Goal: Information Seeking & Learning: Learn about a topic

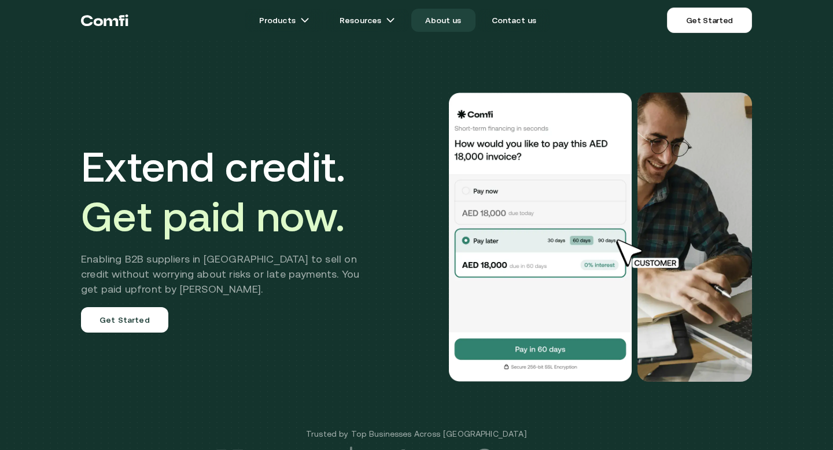
click at [451, 11] on link "About us" at bounding box center [443, 20] width 64 height 23
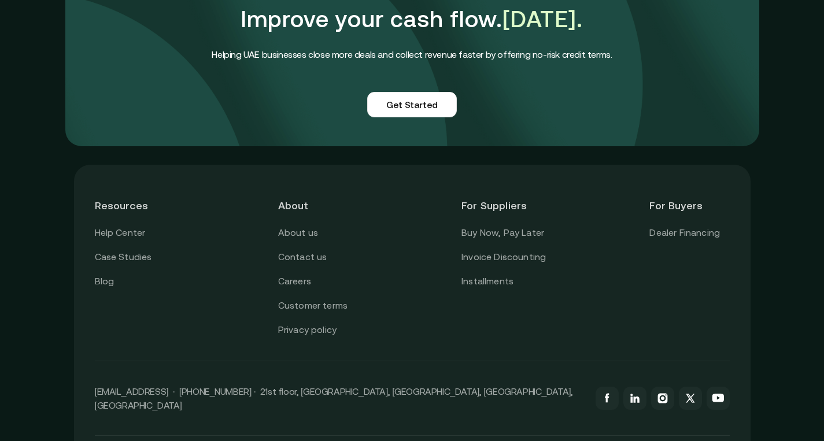
scroll to position [2900, 0]
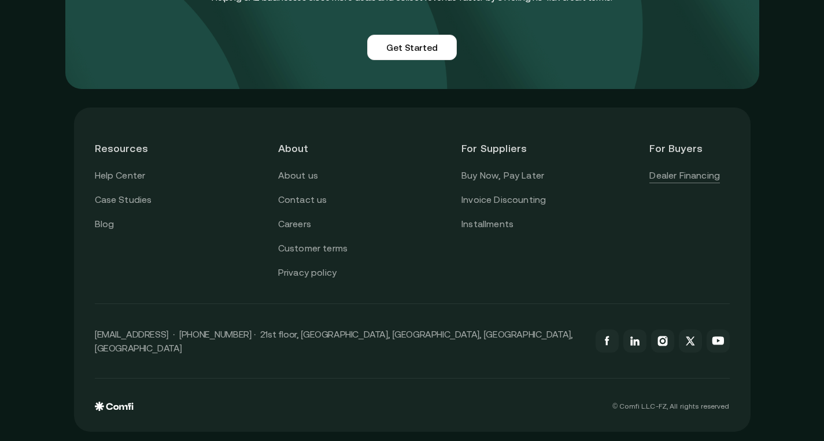
click at [707, 176] on link "Dealer Financing" at bounding box center [685, 175] width 71 height 15
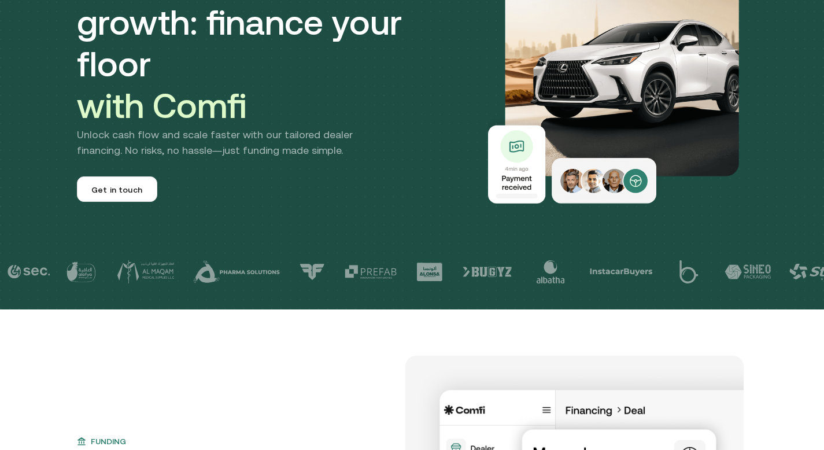
scroll to position [174, 0]
